Goal: Task Accomplishment & Management: Complete application form

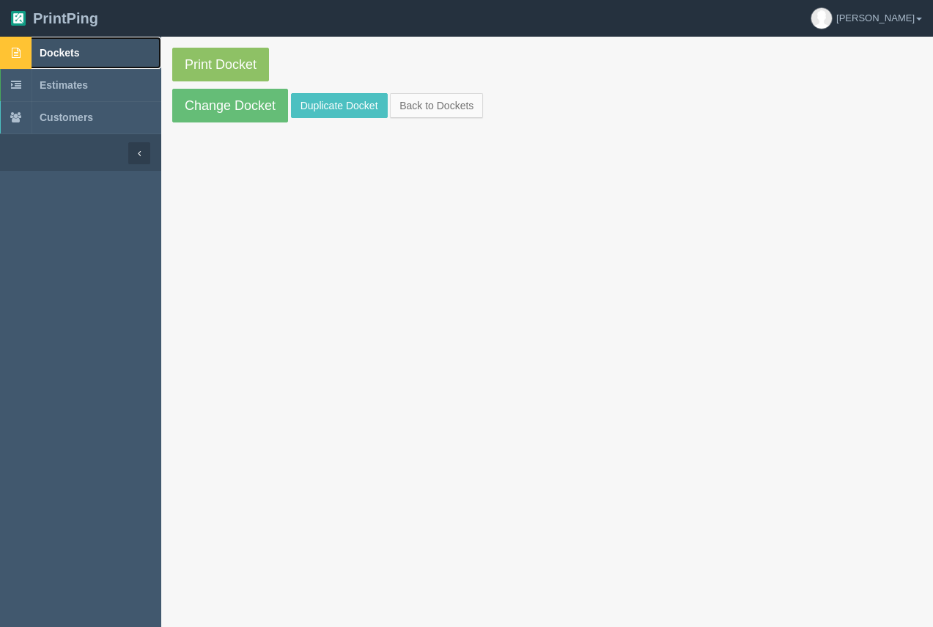
click at [76, 53] on span "Dockets" at bounding box center [60, 53] width 40 height 12
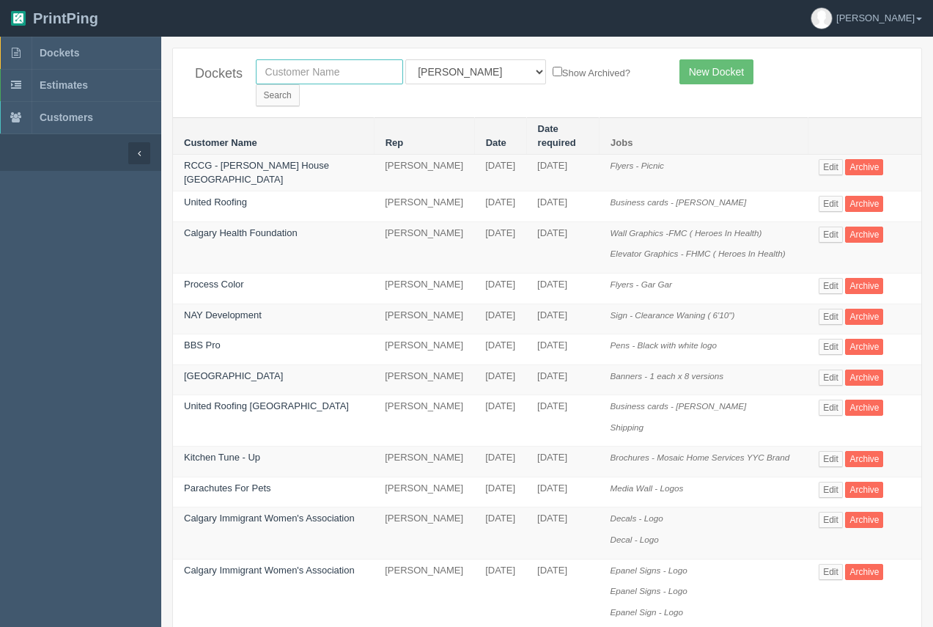
click at [320, 77] on input "text" at bounding box center [329, 71] width 147 height 25
drag, startPoint x: 339, startPoint y: 70, endPoint x: 243, endPoint y: 73, distance: 96.1
click at [243, 73] on div "Dockets bre All Users Ali Ali Test 1 Aly Amy Ankit Arif Brandon Dan France Greg…" at bounding box center [547, 82] width 748 height 69
type input "gasonic"
click at [300, 84] on input "Search" at bounding box center [278, 95] width 44 height 22
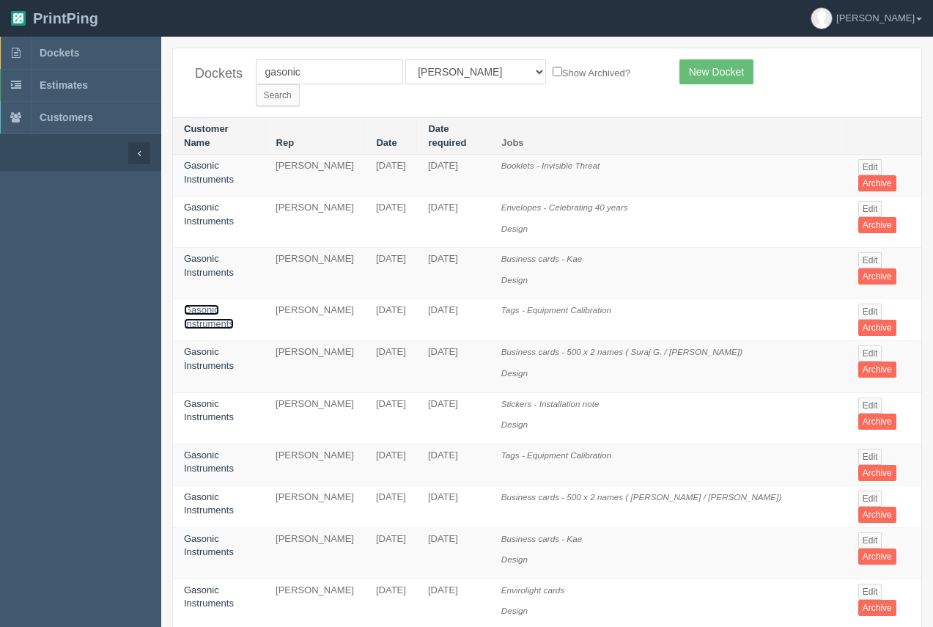
click at [210, 304] on link "Gasonic Instruments" at bounding box center [209, 316] width 50 height 25
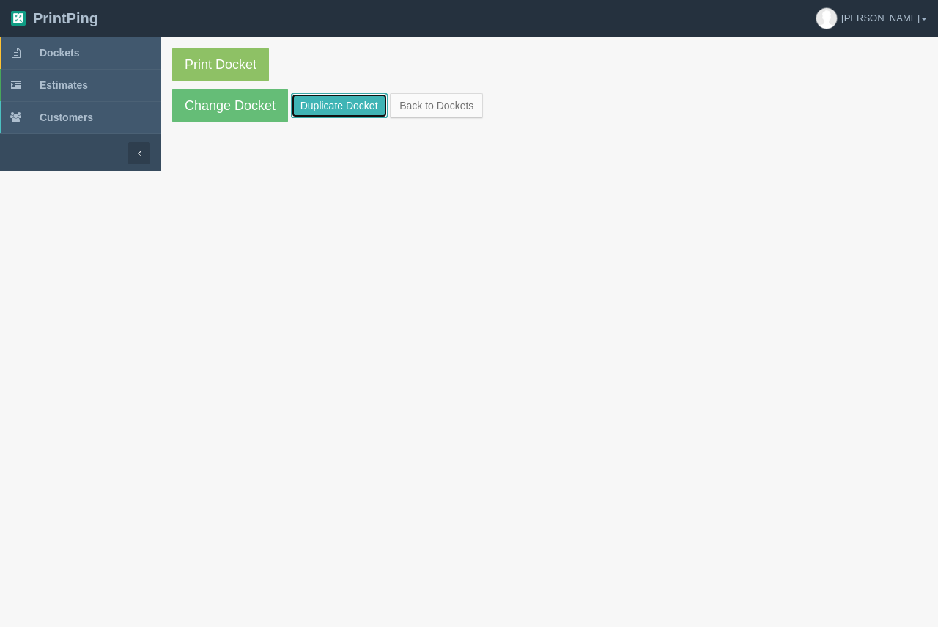
click at [325, 98] on link "Duplicate Docket" at bounding box center [339, 105] width 97 height 25
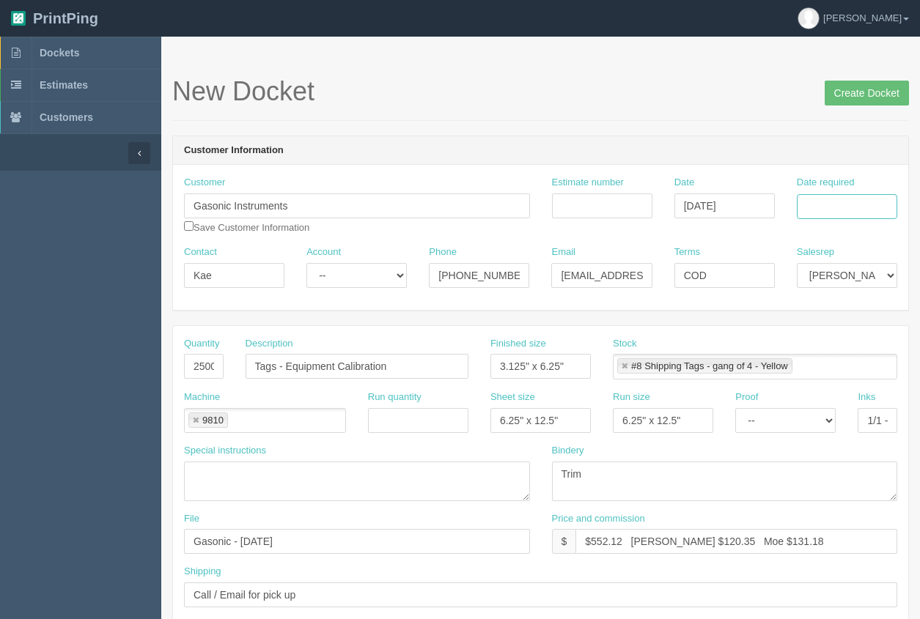
click at [818, 206] on input "Date required" at bounding box center [847, 206] width 100 height 25
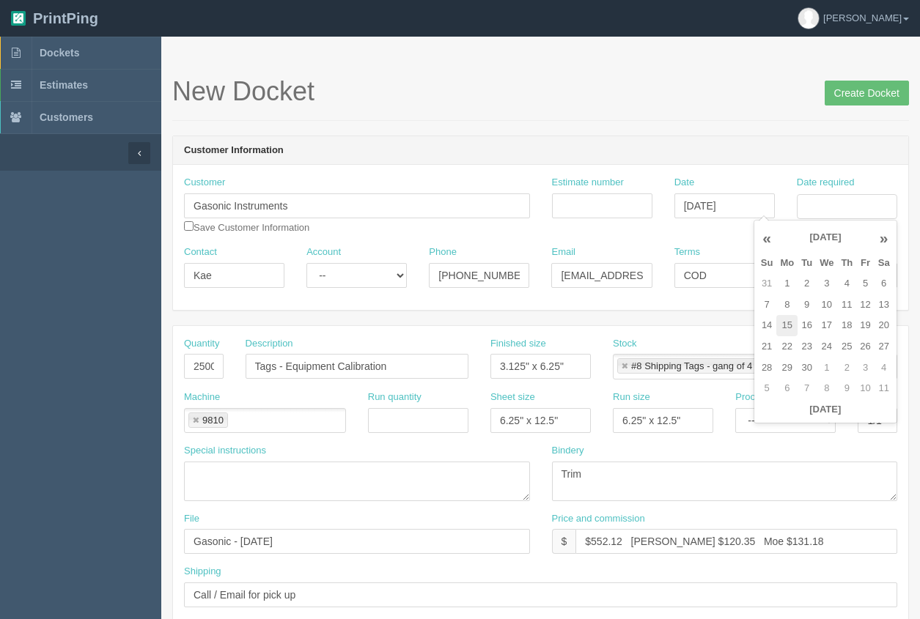
click at [782, 325] on td "15" at bounding box center [786, 325] width 21 height 21
click at [828, 303] on td "10" at bounding box center [826, 305] width 21 height 21
type input "September 10, 2025"
drag, startPoint x: 710, startPoint y: 46, endPoint x: 695, endPoint y: 90, distance: 46.4
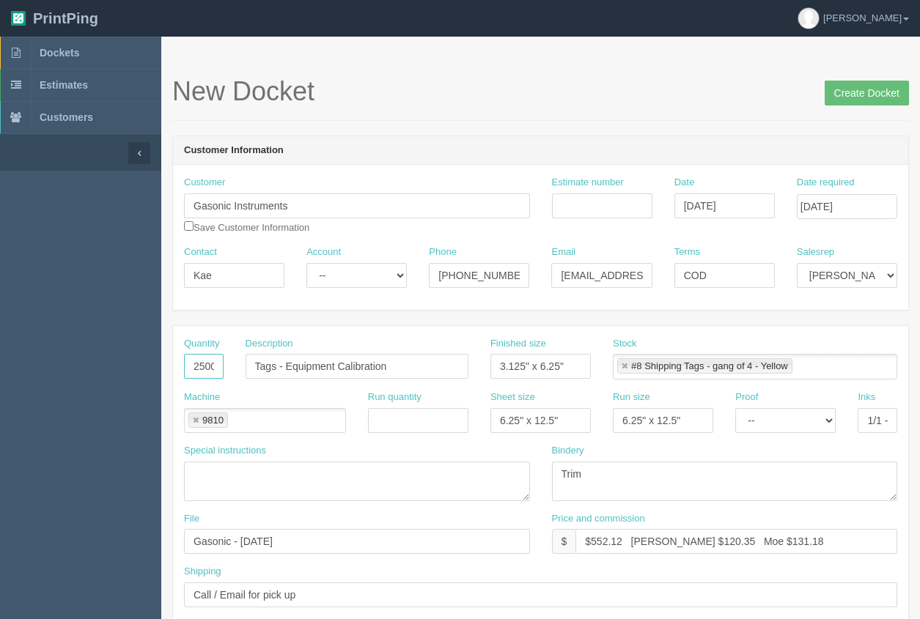
scroll to position [0, 2]
drag, startPoint x: 192, startPoint y: 369, endPoint x: 191, endPoint y: 317, distance: 51.3
click at [224, 366] on div "Quantity 2500" at bounding box center [204, 364] width 62 height 54
type input "3000"
click at [440, 88] on h1 "New Docket Create Docket" at bounding box center [540, 91] width 737 height 29
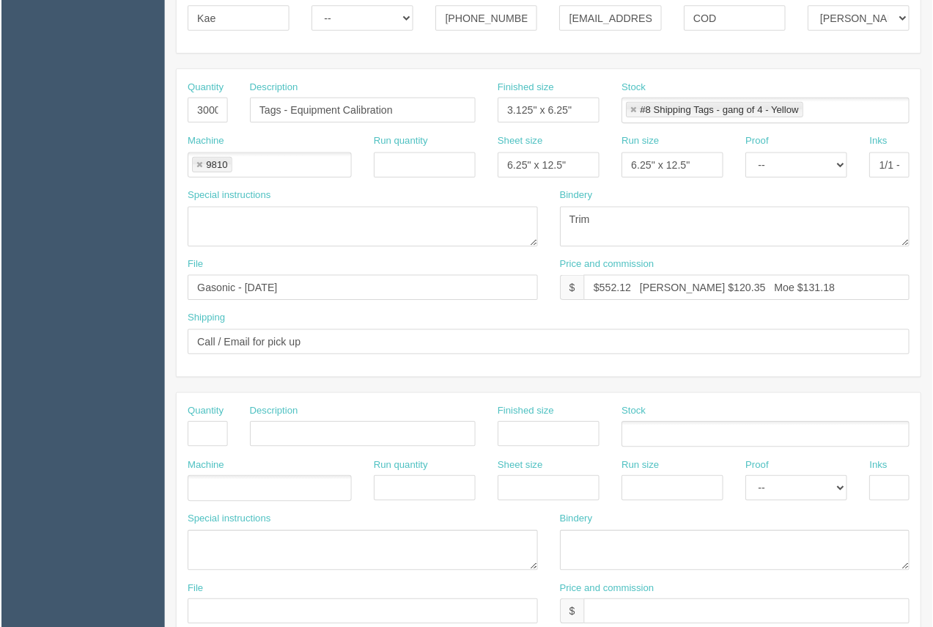
scroll to position [255, 0]
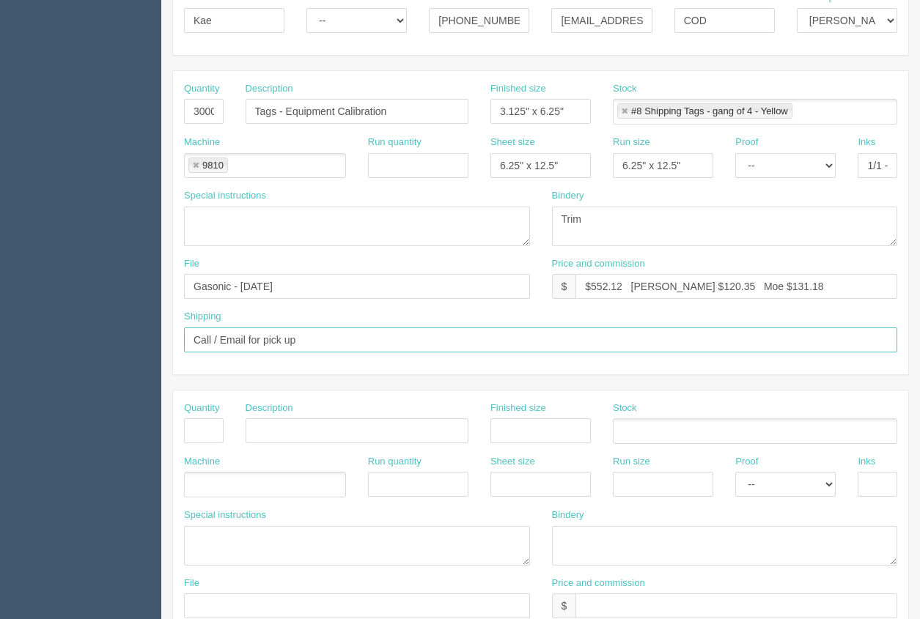
click at [188, 342] on input "Call / Email for pick up" at bounding box center [540, 340] width 713 height 25
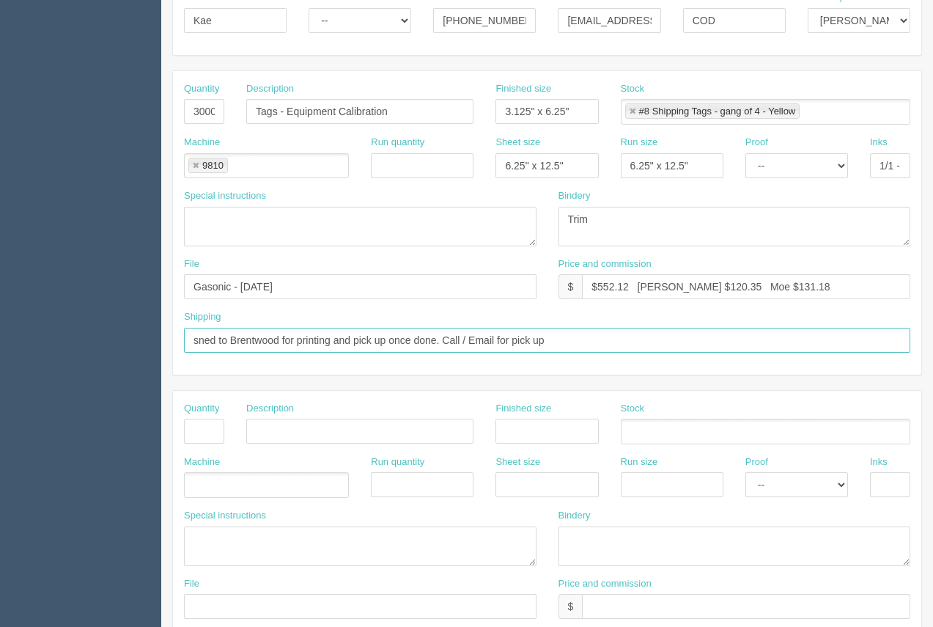
click at [498, 339] on input "sned to Brentwood for printing and pick up once done. Call / Email for pick up" at bounding box center [547, 340] width 726 height 25
click at [216, 342] on input "sned to Brentwood for printing and pick up once done. Call / Email client for p…" at bounding box center [547, 340] width 726 height 25
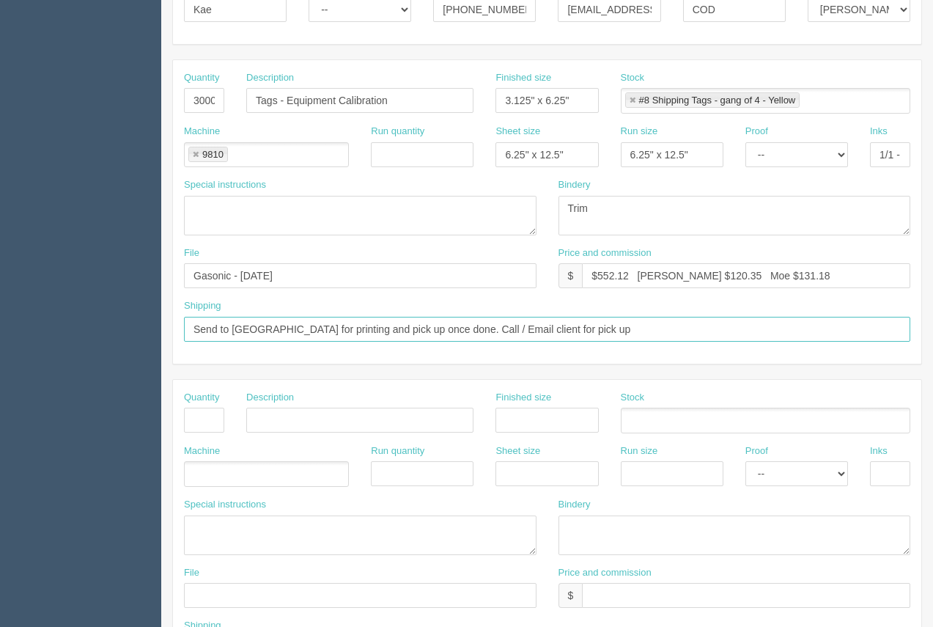
scroll to position [318, 0]
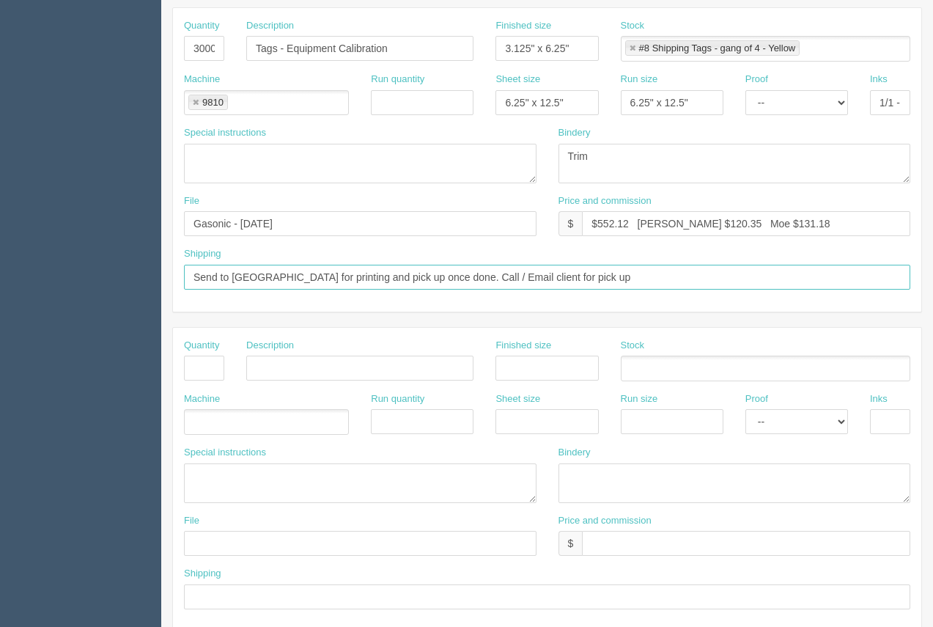
type input "Send to Brentwood for printing and pick up once done. Call / Email client for p…"
drag, startPoint x: 635, startPoint y: 221, endPoint x: 597, endPoint y: 224, distance: 37.5
click at [597, 224] on input "$552.12 Arif $120.35 Moe $131.18" at bounding box center [746, 223] width 328 height 25
click at [630, 228] on input "$881.17 Arif $120.35 Moe $131.18" at bounding box center [746, 223] width 328 height 25
drag, startPoint x: 693, startPoint y: 224, endPoint x: 663, endPoint y: 226, distance: 30.9
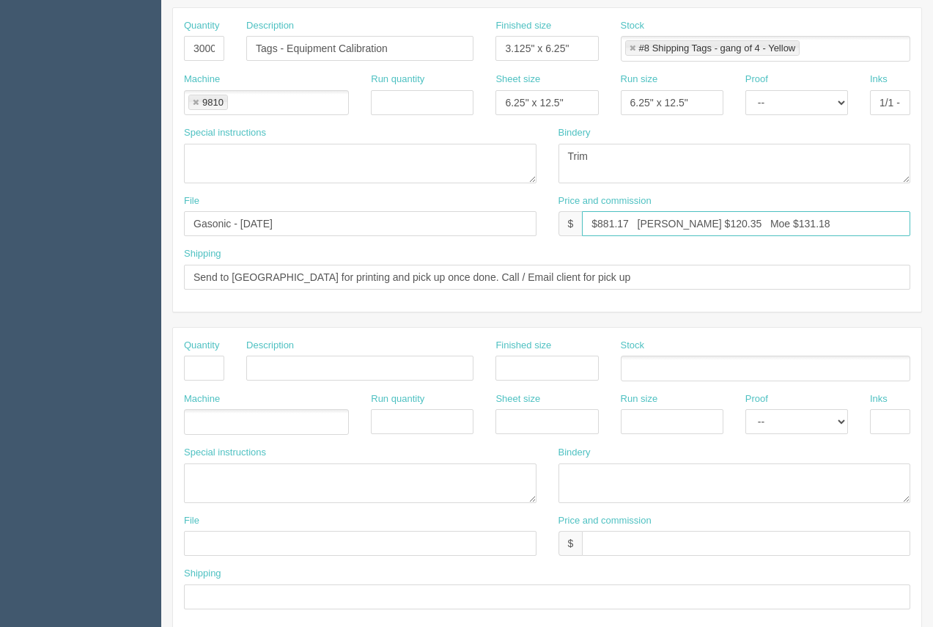
click at [664, 225] on input "$881.17 Arif $120.35 Moe $131.18" at bounding box center [746, 223] width 328 height 25
drag, startPoint x: 767, startPoint y: 222, endPoint x: 690, endPoint y: 184, distance: 85.9
click at [740, 217] on input "$881.17 Arif $100.42 Moe $131.18" at bounding box center [746, 223] width 328 height 25
click at [737, 226] on input "$881.17 Arif $100.42 Moe $1241.00" at bounding box center [746, 223] width 328 height 25
type input "$881.17 Arif $100.42 Moe $241.00"
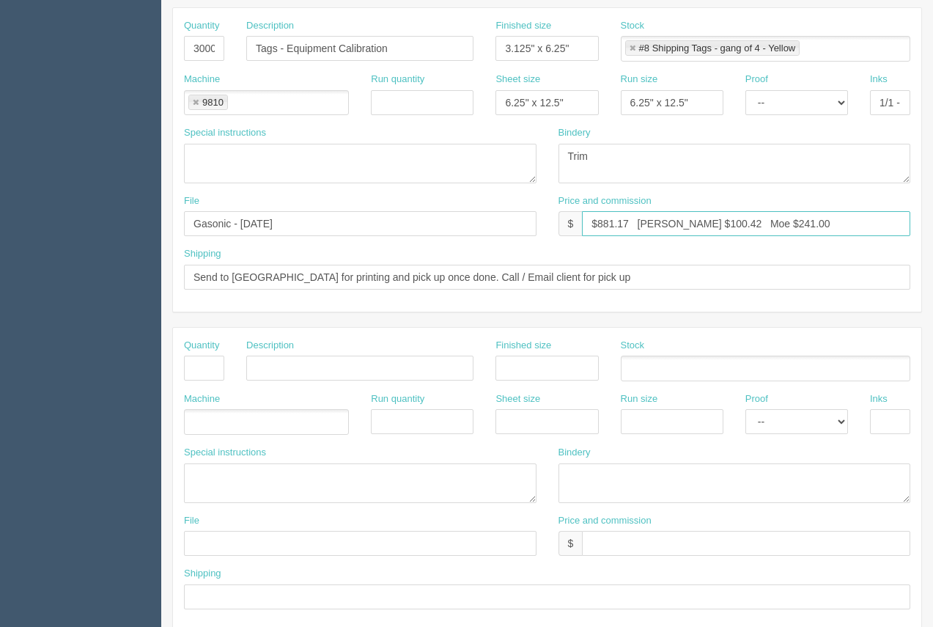
click at [196, 100] on link at bounding box center [195, 103] width 9 height 10
type input "$881.17 Arif $100.42 Moe $241.00"
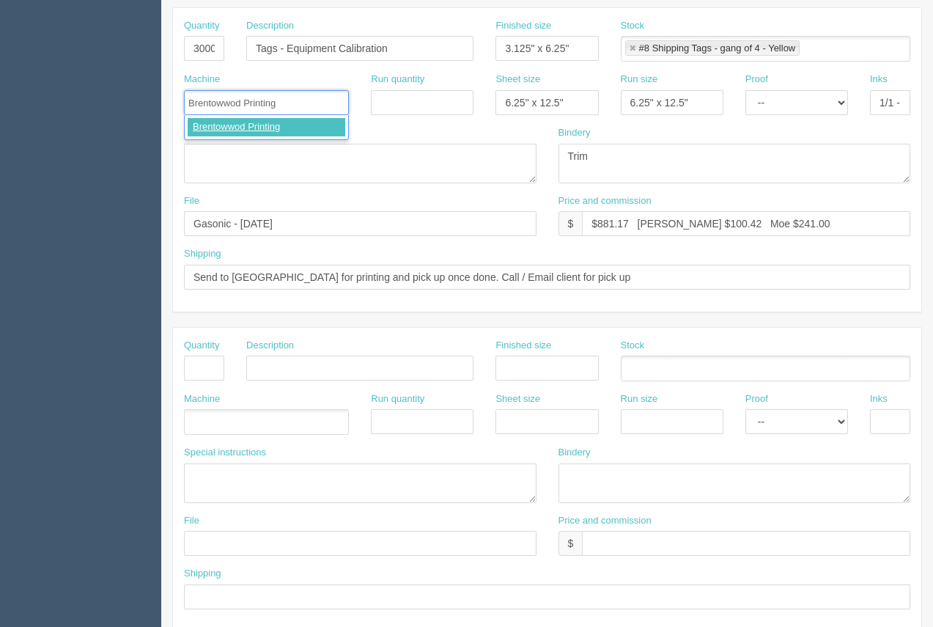
type input "Brentowwod Printing"
click at [192, 98] on link at bounding box center [195, 103] width 9 height 10
type input "Brentwood Printing"
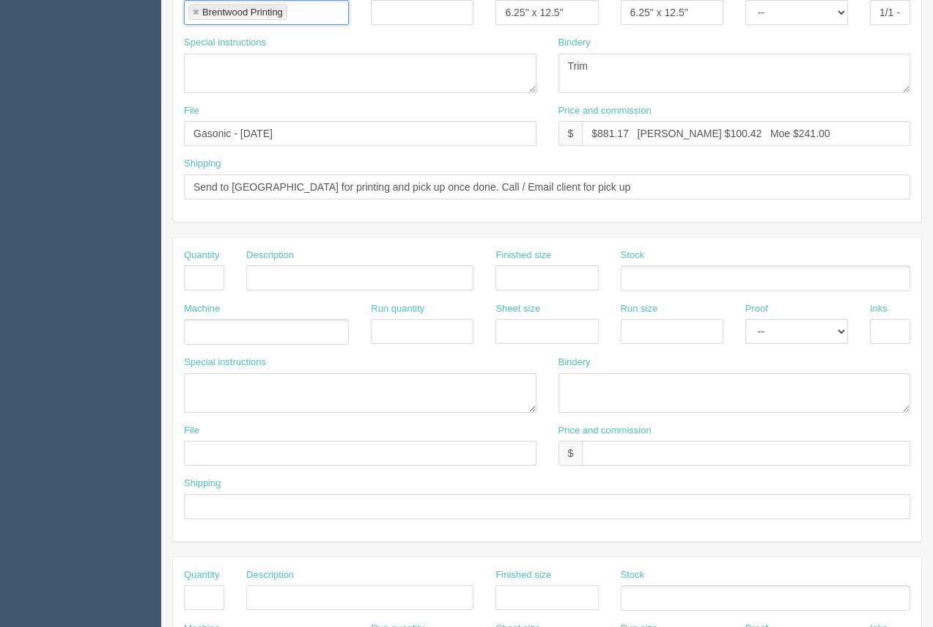
scroll to position [396, 0]
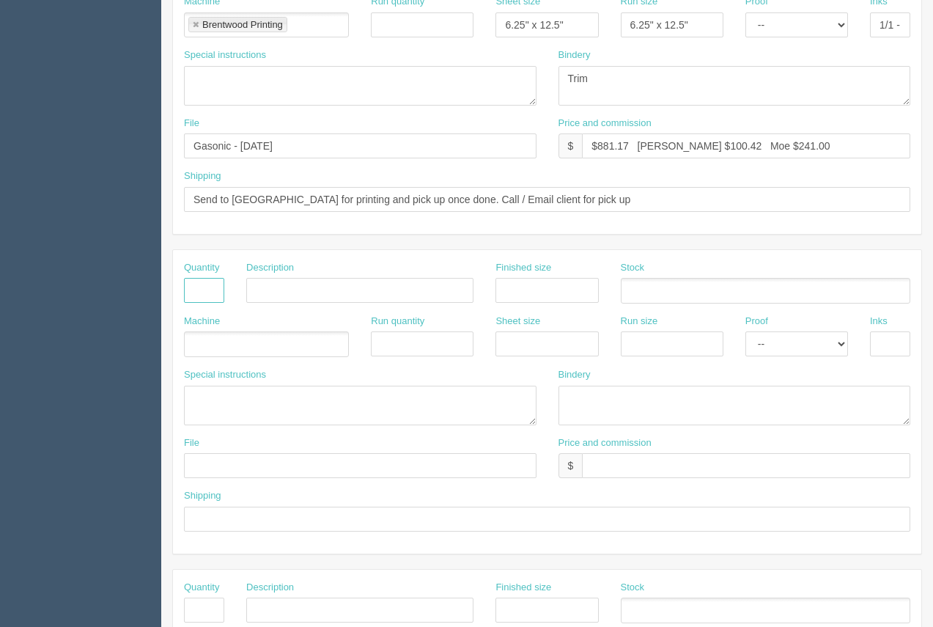
drag, startPoint x: 219, startPoint y: 285, endPoint x: 260, endPoint y: 299, distance: 43.3
click at [219, 285] on input "text" at bounding box center [204, 290] width 40 height 25
type input "1"
click at [263, 298] on input "text" at bounding box center [359, 290] width 227 height 25
type input "Design"
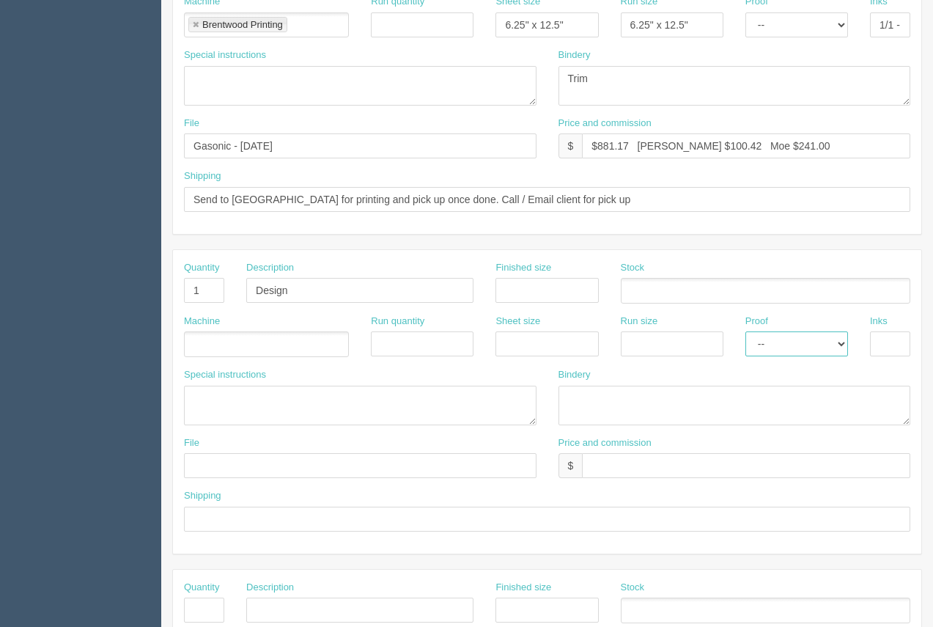
click at [786, 353] on select "-- Email Hard Copy" at bounding box center [796, 343] width 103 height 25
select select "Email"
click at [745, 331] on select "-- Email Hard Copy" at bounding box center [796, 343] width 103 height 25
click at [308, 465] on input "text" at bounding box center [360, 465] width 353 height 25
drag, startPoint x: 221, startPoint y: 511, endPoint x: 227, endPoint y: 504, distance: 8.8
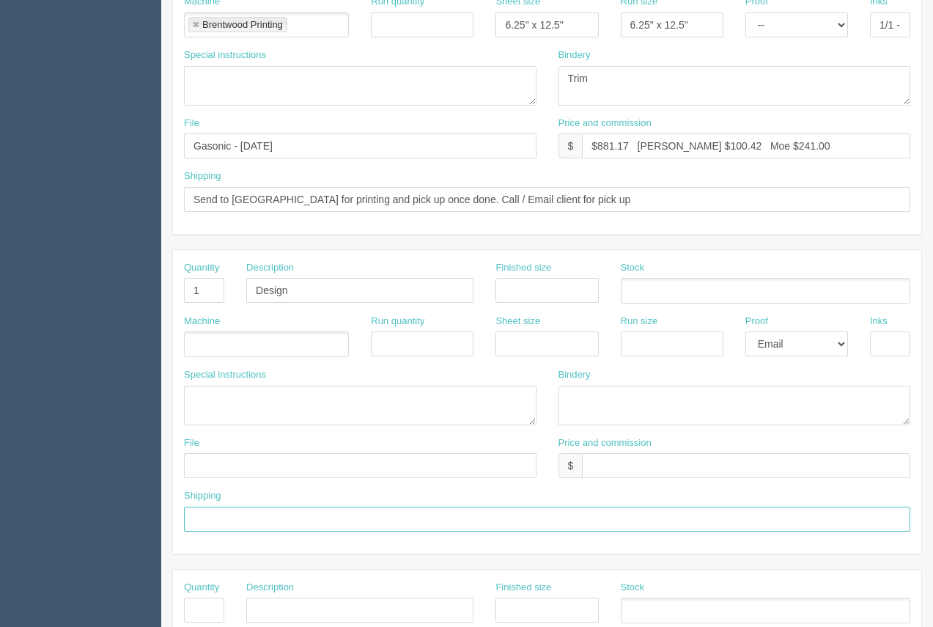
click at [221, 511] on input "text" at bounding box center [547, 518] width 726 height 25
type input "Above"
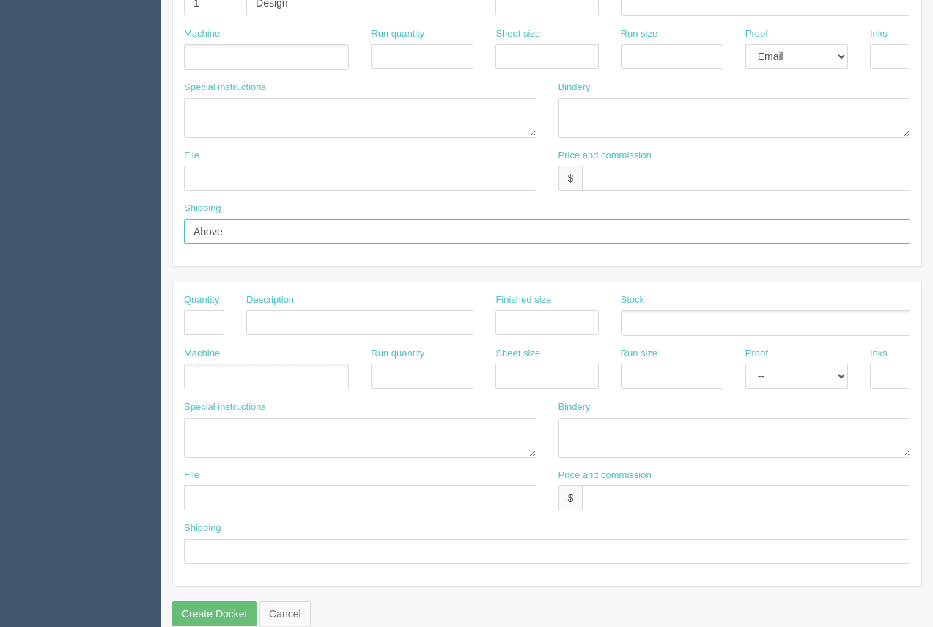
scroll to position [704, 0]
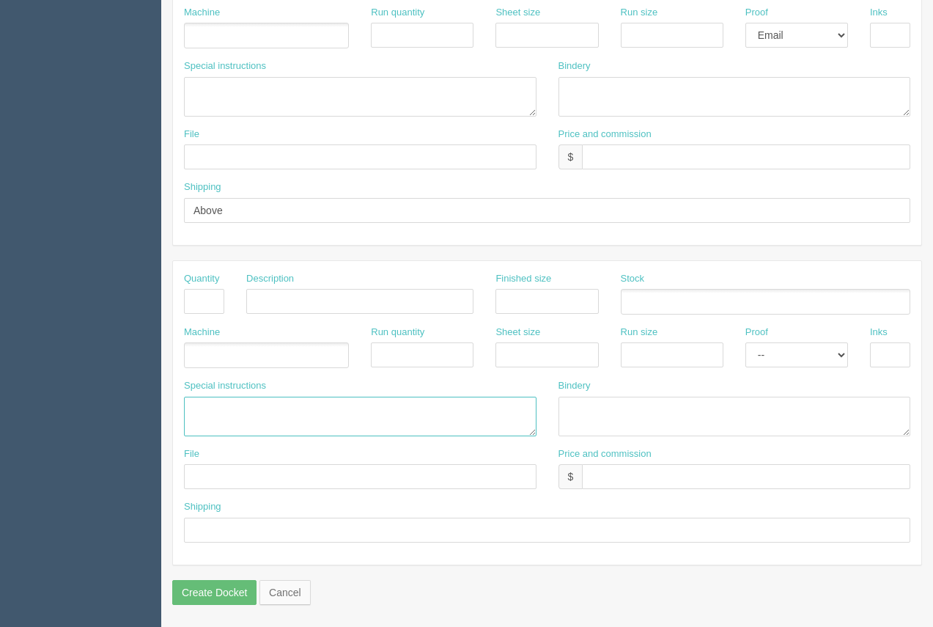
click at [227, 407] on textarea at bounding box center [360, 417] width 353 height 40
click at [236, 411] on textarea "Brentoowd Printing" at bounding box center [360, 417] width 353 height 40
click at [295, 408] on textarea "Brentwood Printing" at bounding box center [360, 417] width 353 height 40
click at [254, 428] on textarea "Brentwood Printing.....$240.00 Black imprint , two sides on supplied tags ( #8 …" at bounding box center [360, 417] width 353 height 40
click at [300, 428] on textarea "Brentwood Printing.....$240.00 Black imprint , two sides on supplied tags ( #8 …" at bounding box center [360, 417] width 353 height 40
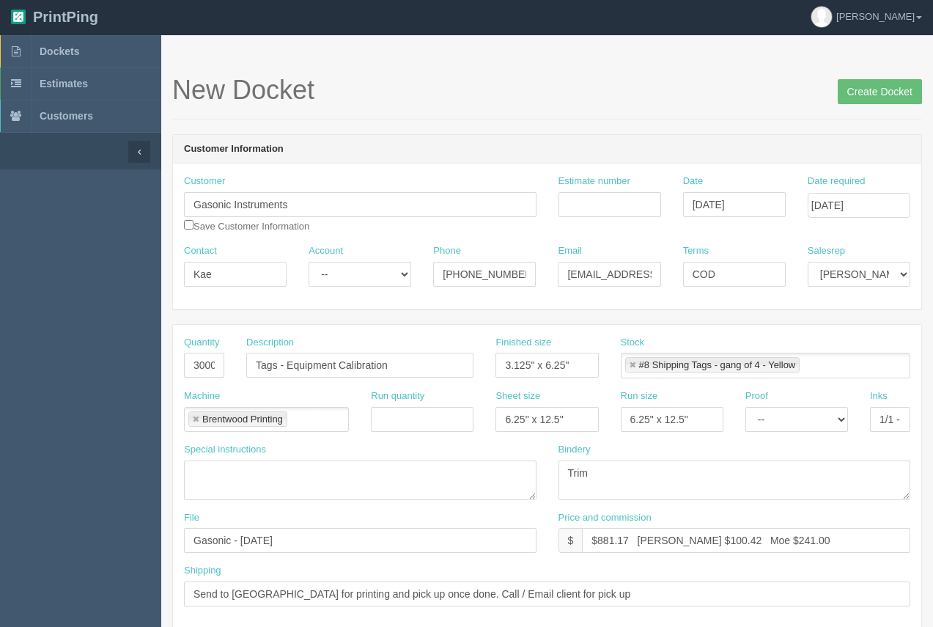
scroll to position [0, 0]
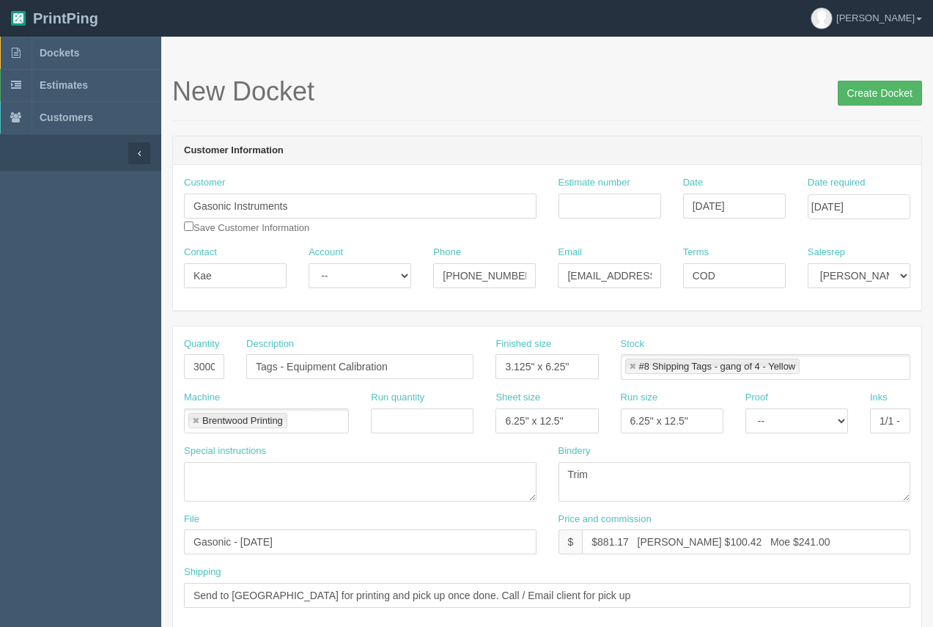
type textarea "Brentwood Printing.....$240.00 Black imprint , two sides on supplied tags ( #8 …"
click at [869, 94] on input "Create Docket" at bounding box center [880, 93] width 84 height 25
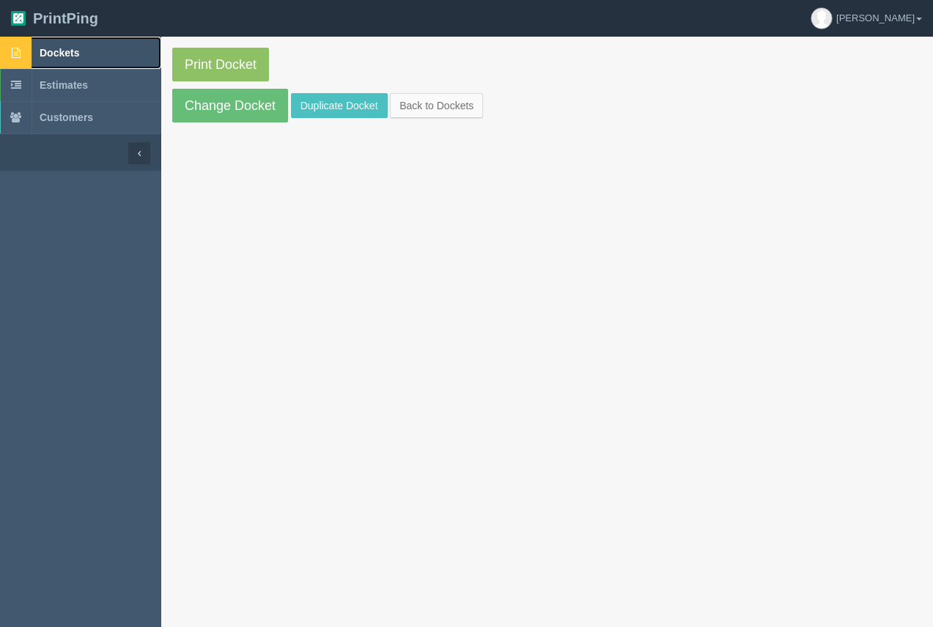
click at [65, 55] on span "Dockets" at bounding box center [60, 53] width 40 height 12
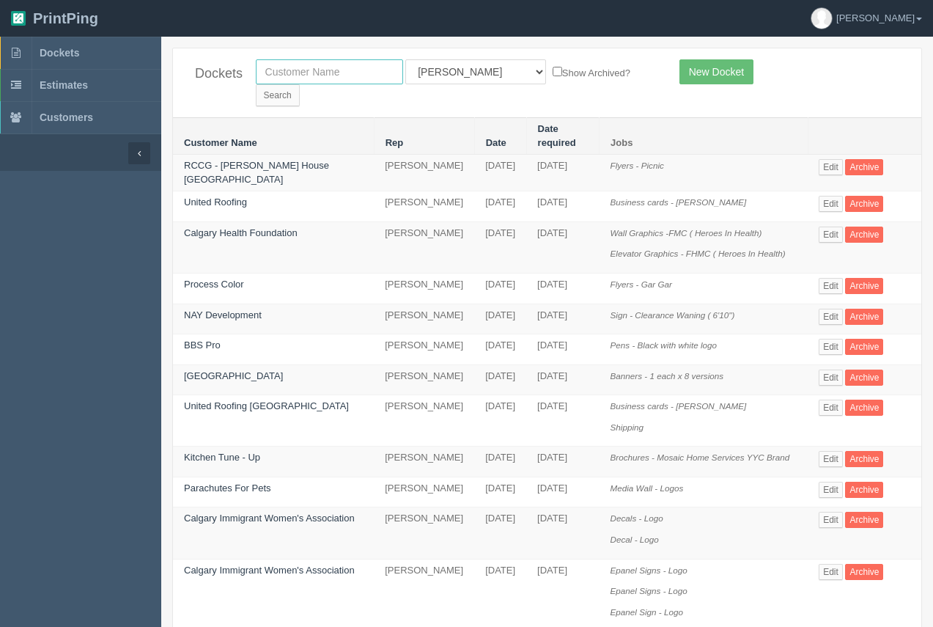
click at [324, 74] on input "text" at bounding box center [329, 71] width 147 height 25
type input "e=mc2"
click at [256, 84] on input "Search" at bounding box center [278, 95] width 44 height 22
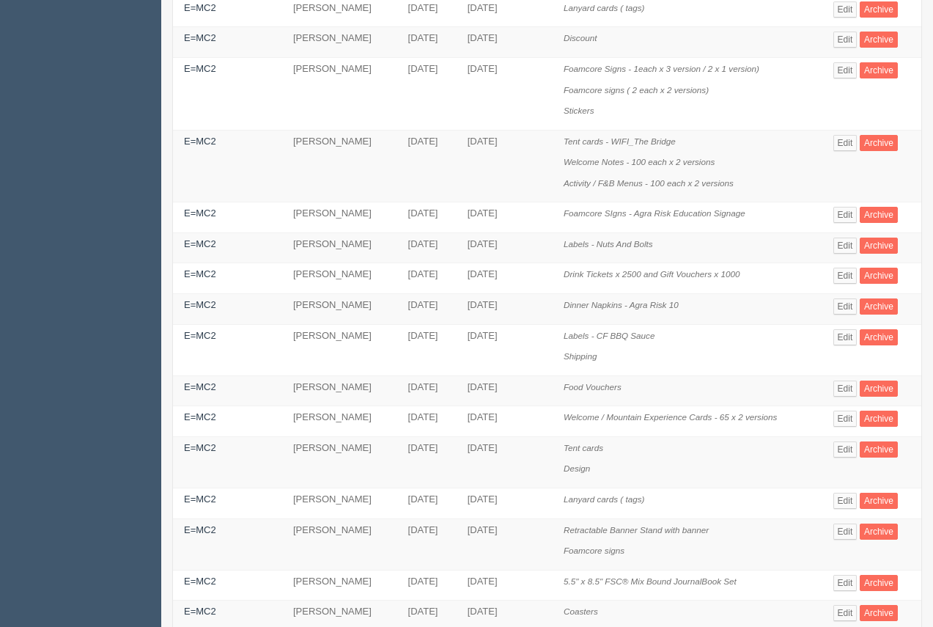
scroll to position [279, 0]
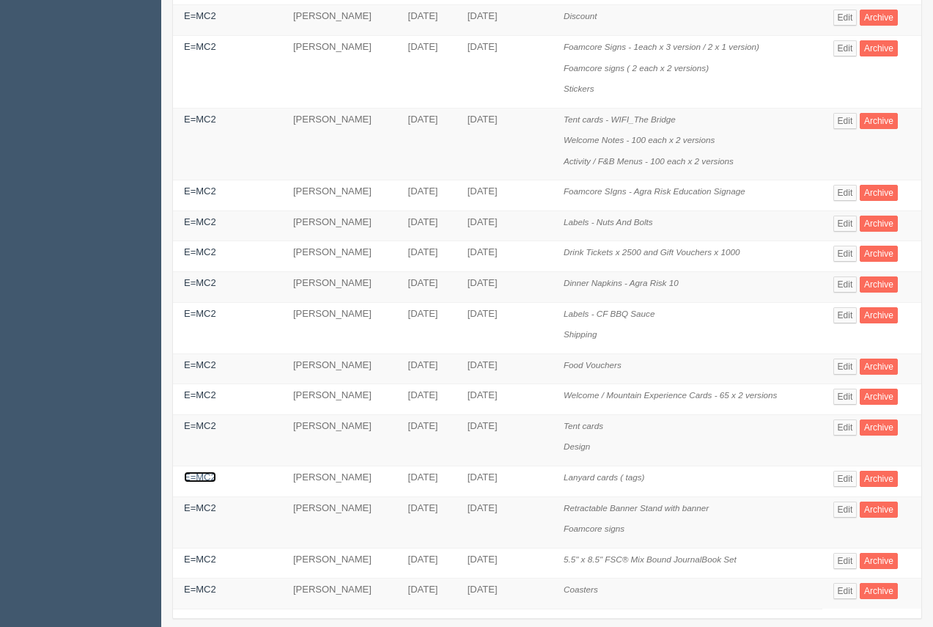
click at [209, 471] on link "E=MC2" at bounding box center [200, 476] width 32 height 11
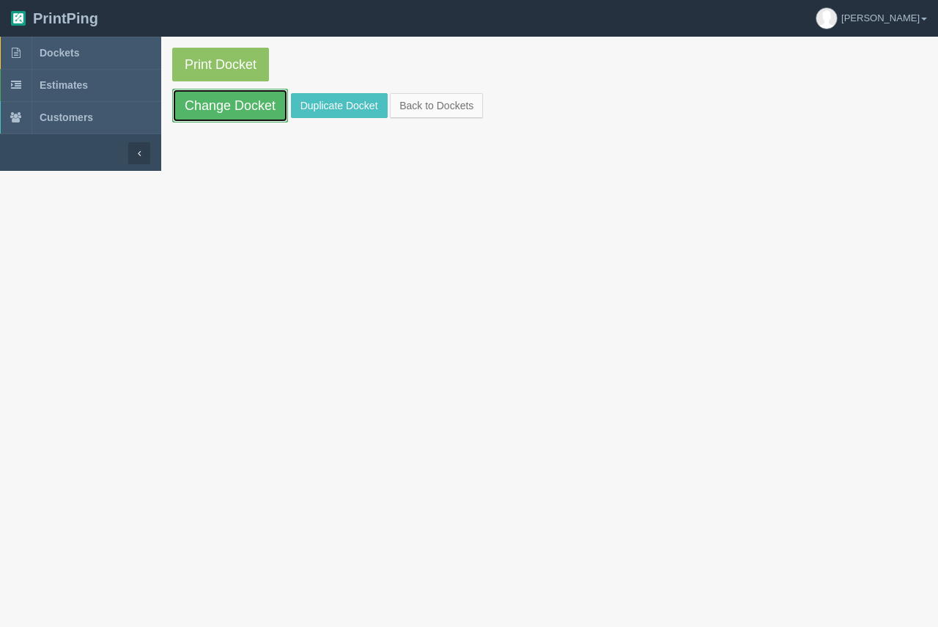
click at [252, 108] on link "Change Docket" at bounding box center [230, 106] width 116 height 34
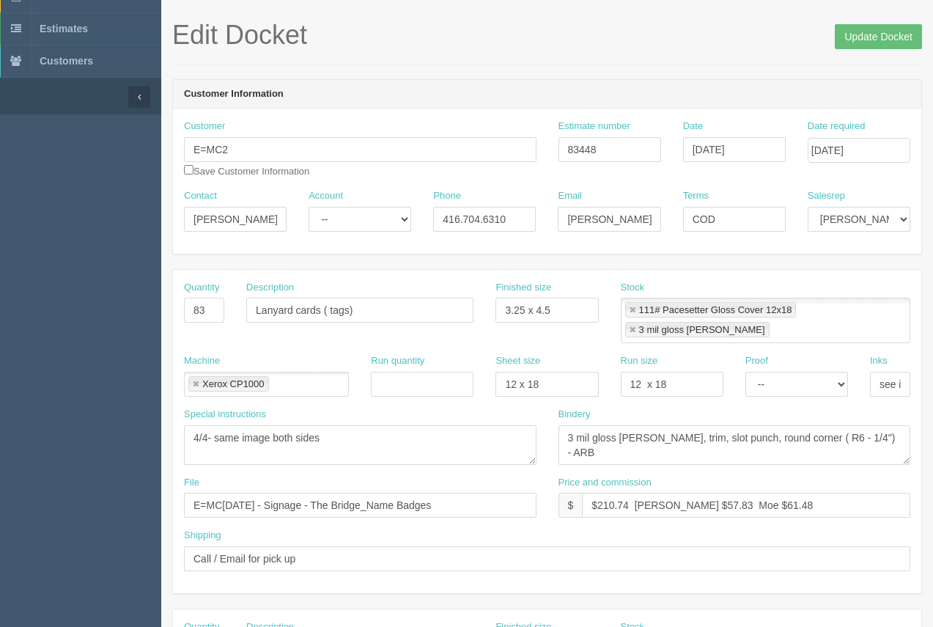
scroll to position [58, 0]
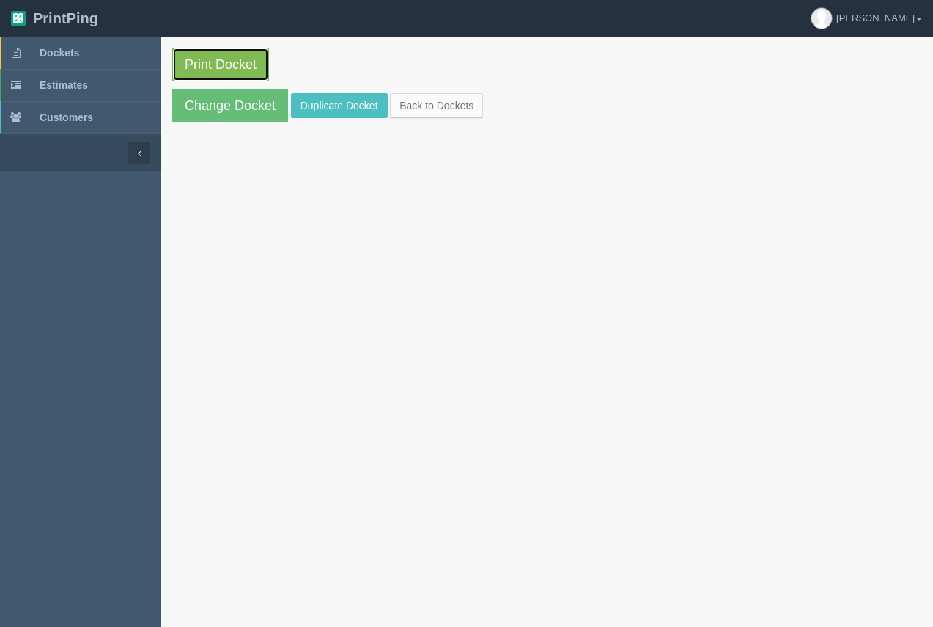
click at [174, 68] on link "Print Docket" at bounding box center [220, 65] width 97 height 34
